Goal: Task Accomplishment & Management: Manage account settings

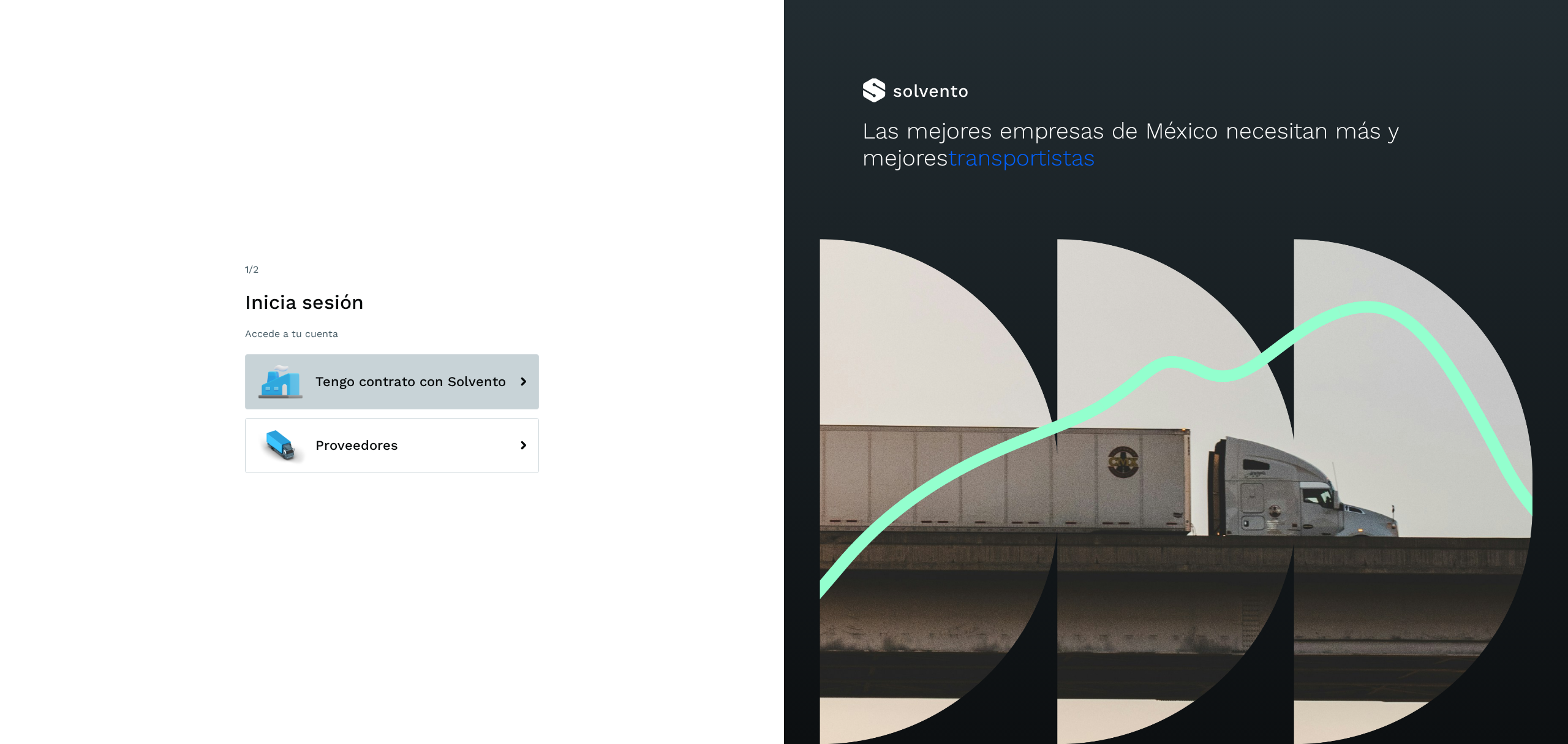
click at [428, 388] on span "Tengo contrato con Solvento" at bounding box center [411, 381] width 191 height 14
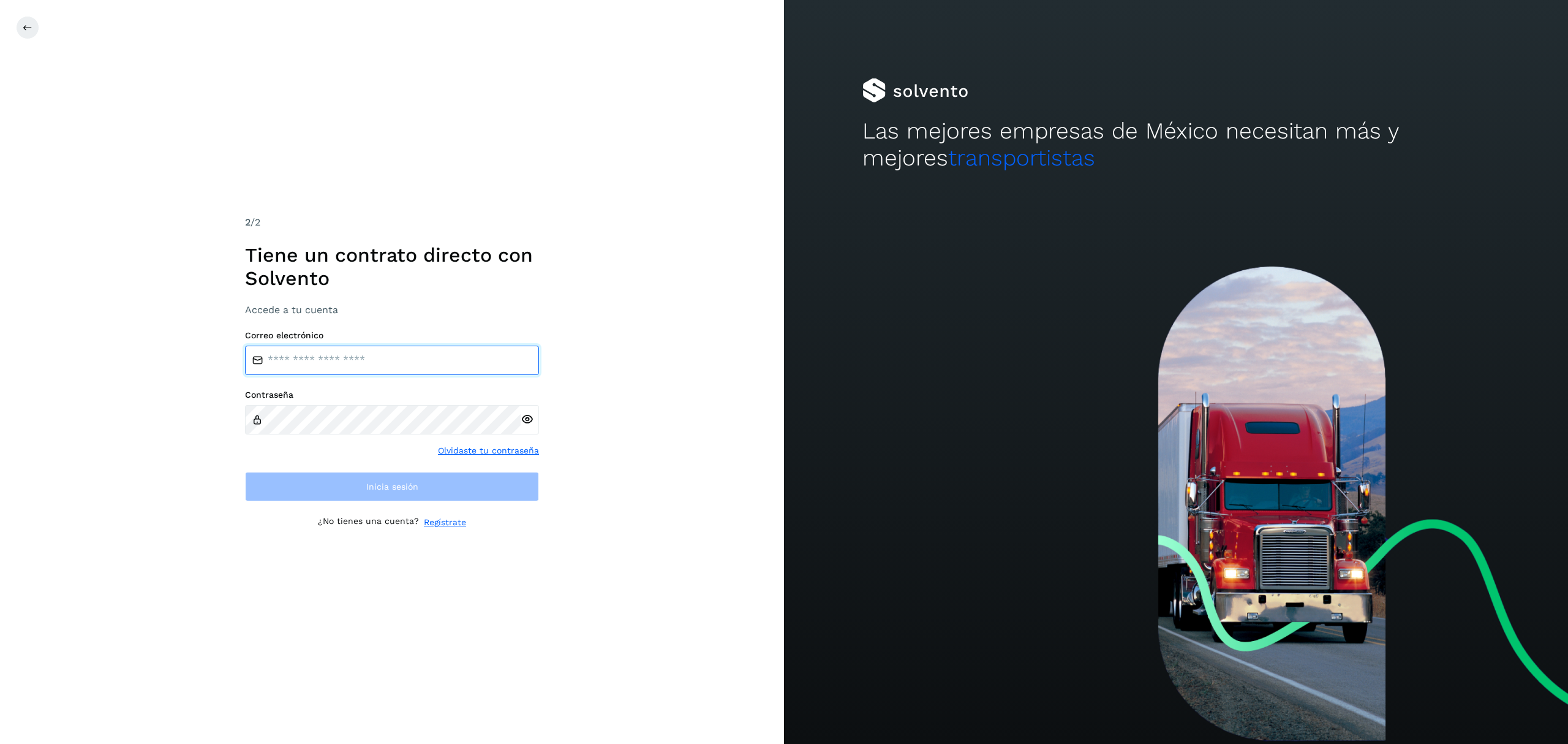
drag, startPoint x: 482, startPoint y: 360, endPoint x: 484, endPoint y: 369, distance: 9.2
click at [482, 360] on input "email" at bounding box center [392, 360] width 294 height 30
type input "**********"
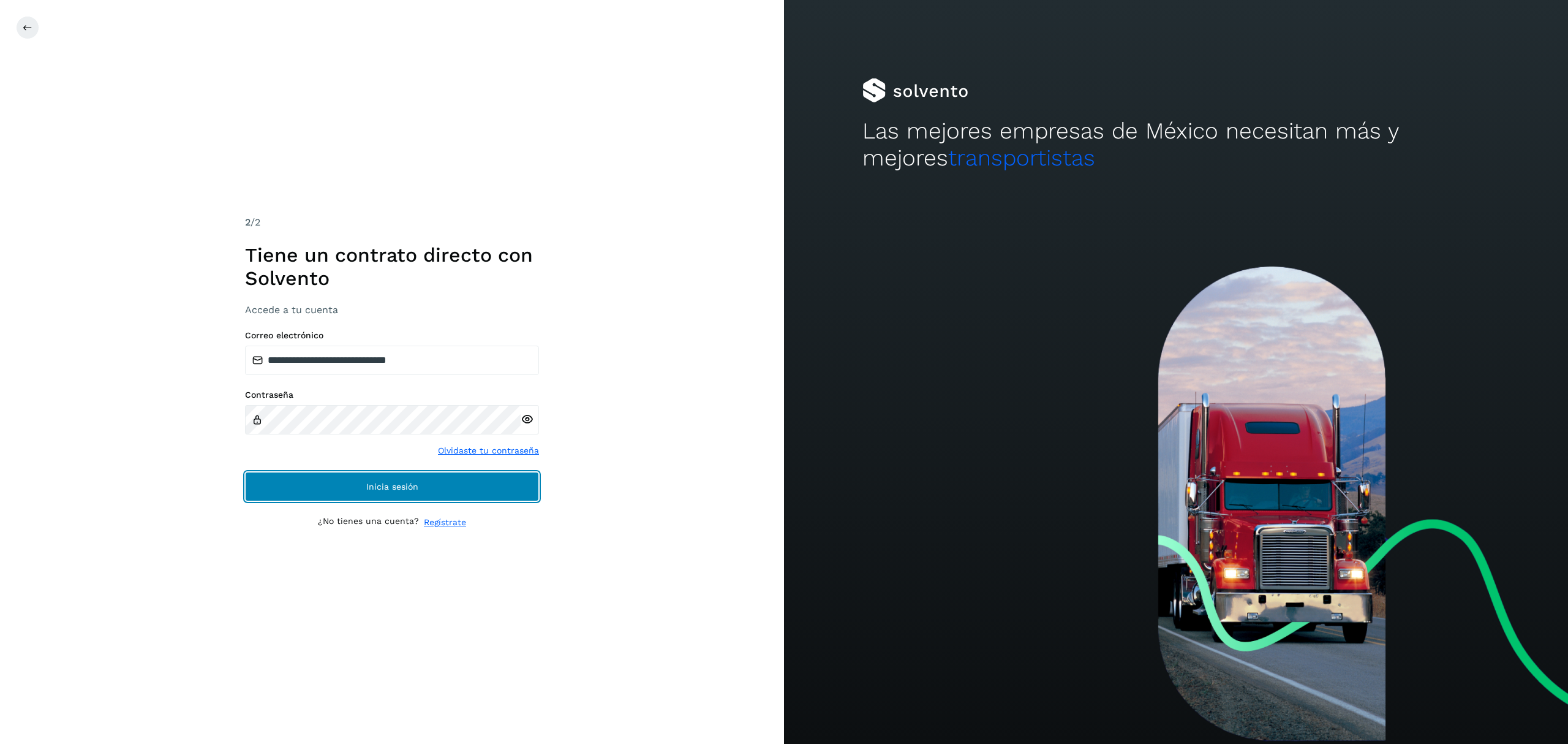
click at [375, 473] on button "Inicia sesión" at bounding box center [392, 486] width 294 height 30
click at [346, 481] on button "Inicia sesión" at bounding box center [392, 486] width 294 height 30
